Goal: Task Accomplishment & Management: Manage account settings

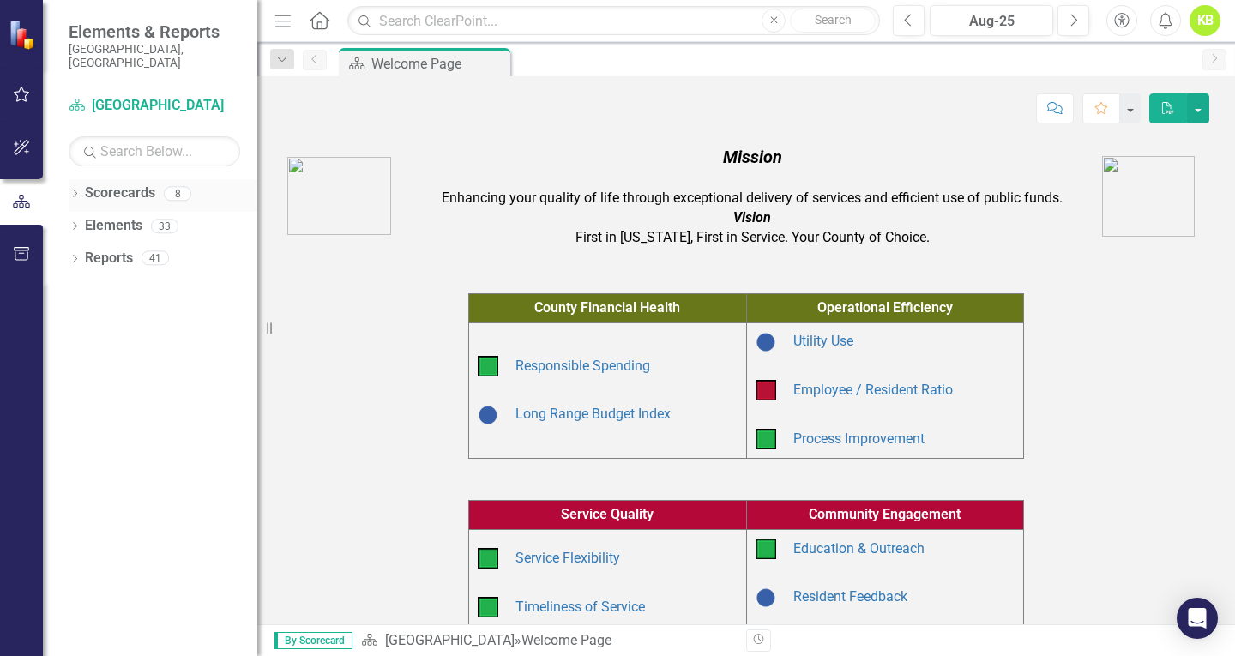
click at [151, 184] on link "Scorecards" at bounding box center [120, 194] width 70 height 20
click at [75, 190] on icon "Dropdown" at bounding box center [75, 194] width 12 height 9
click at [103, 249] on link "Sheriff" at bounding box center [175, 259] width 163 height 20
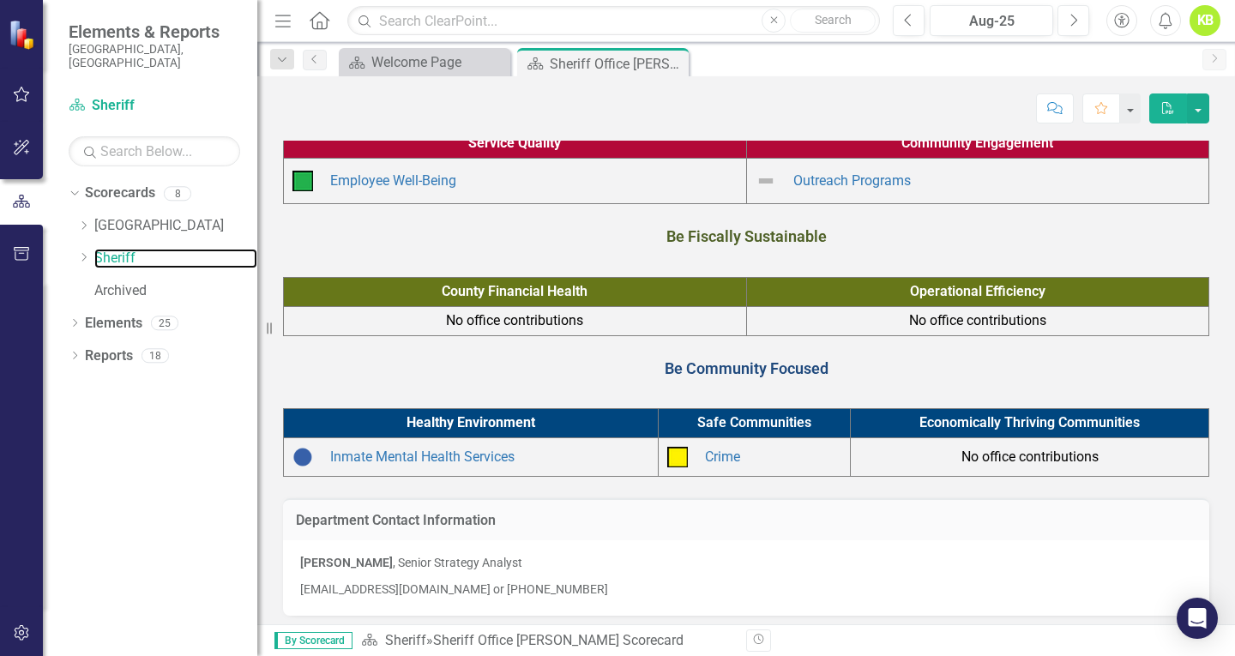
scroll to position [156, 0]
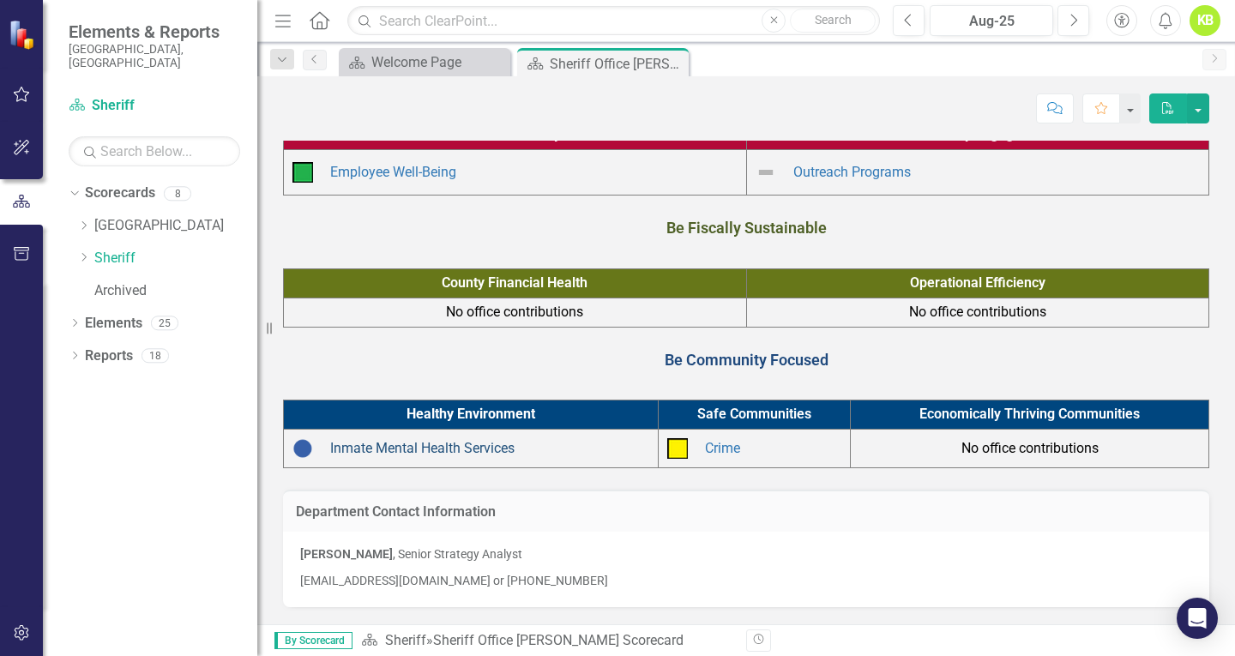
click at [431, 450] on link "Inmate Mental Health Services" at bounding box center [422, 448] width 184 height 16
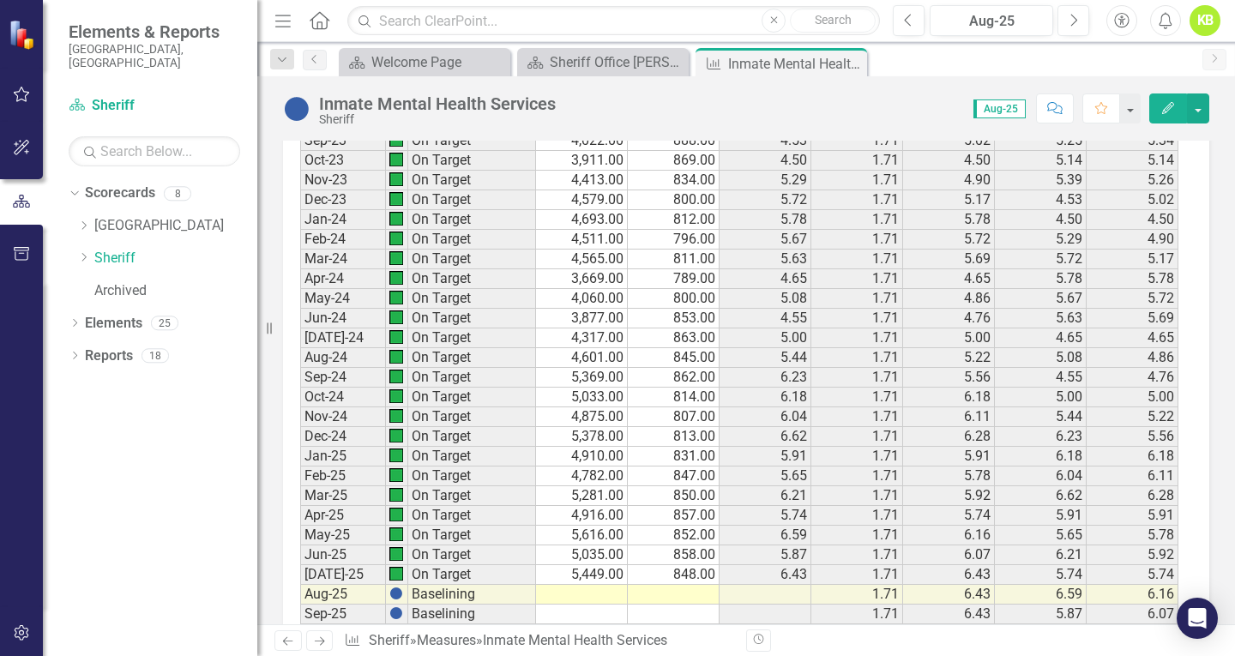
scroll to position [3360, 0]
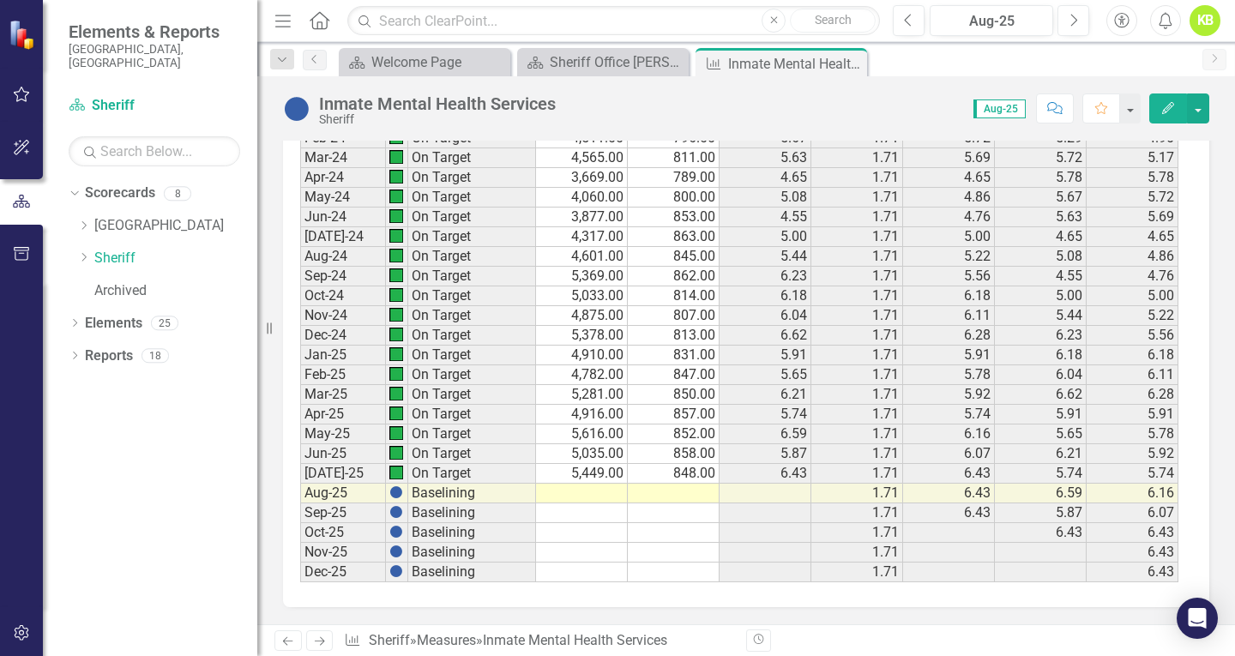
click at [585, 491] on td at bounding box center [582, 494] width 92 height 20
click at [673, 495] on td at bounding box center [674, 494] width 92 height 20
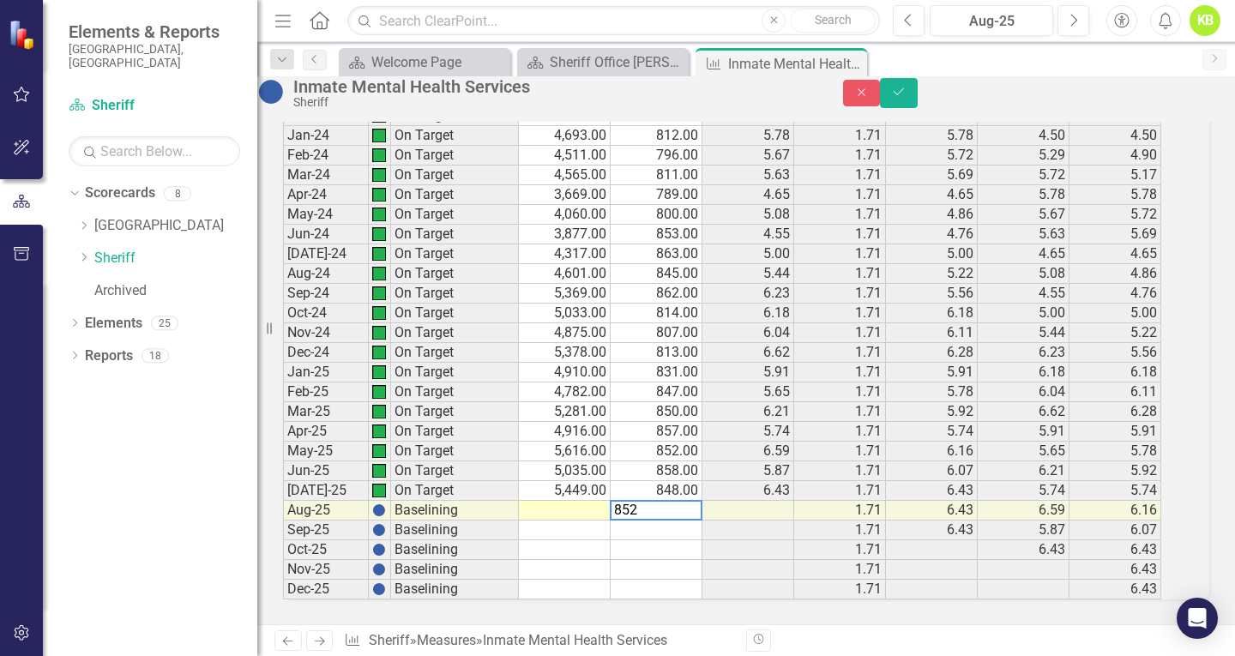
click at [579, 501] on td at bounding box center [565, 511] width 92 height 20
drag, startPoint x: 583, startPoint y: 497, endPoint x: 324, endPoint y: 607, distance: 280.6
click at [583, 501] on td at bounding box center [565, 511] width 92 height 20
type textarea "852"
click at [907, 98] on icon "Save" at bounding box center [898, 92] width 15 height 12
